Goal: Transaction & Acquisition: Book appointment/travel/reservation

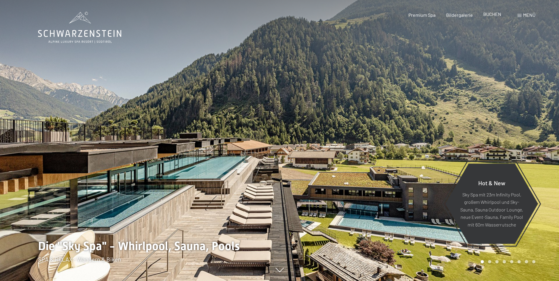
click at [491, 16] on span "BUCHEN" at bounding box center [492, 14] width 18 height 6
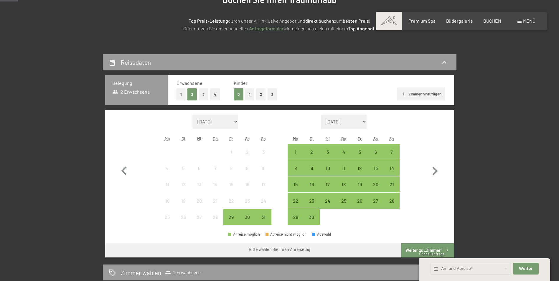
scroll to position [88, 0]
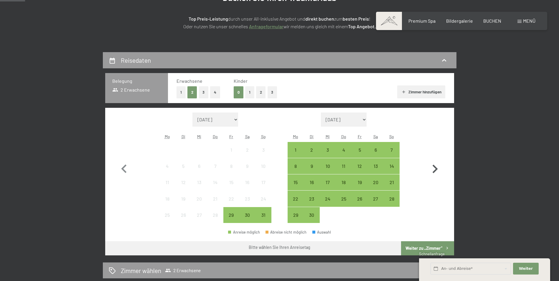
click at [433, 169] on icon "button" at bounding box center [434, 169] width 17 height 17
select select "[DATE]"
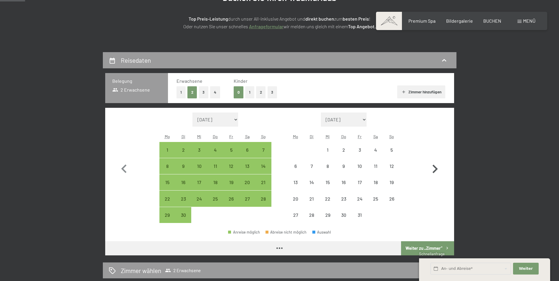
select select "[DATE]"
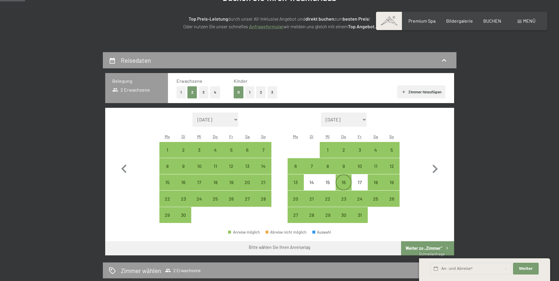
click at [341, 181] on div "16" at bounding box center [343, 187] width 15 height 15
select select "[DATE]"
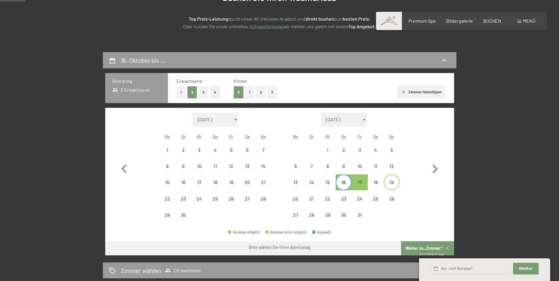
click at [392, 181] on div "19" at bounding box center [391, 187] width 15 height 15
select select "[DATE]"
